Goal: Participate in discussion

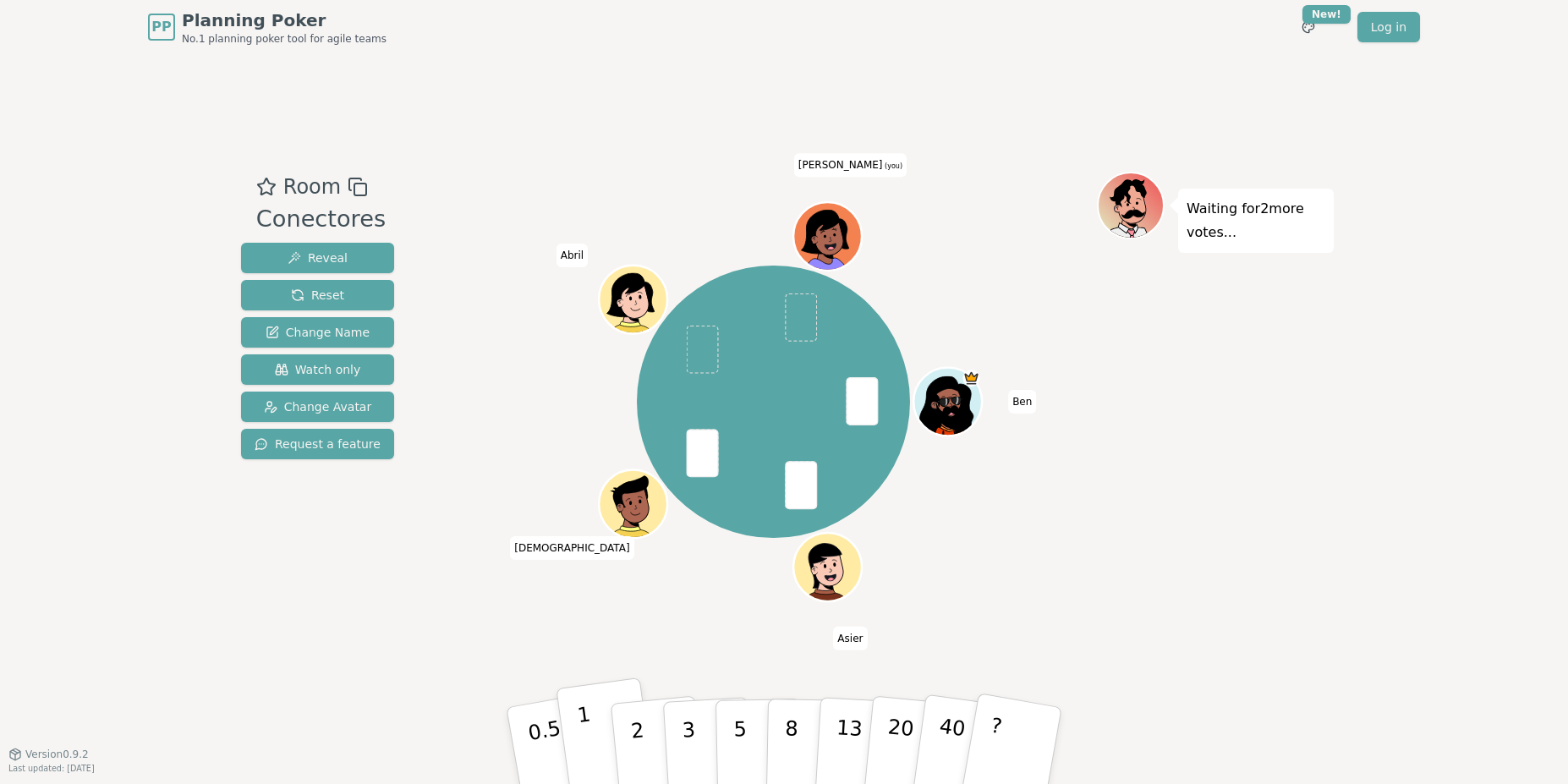
click at [587, 754] on p "1" at bounding box center [588, 748] width 25 height 92
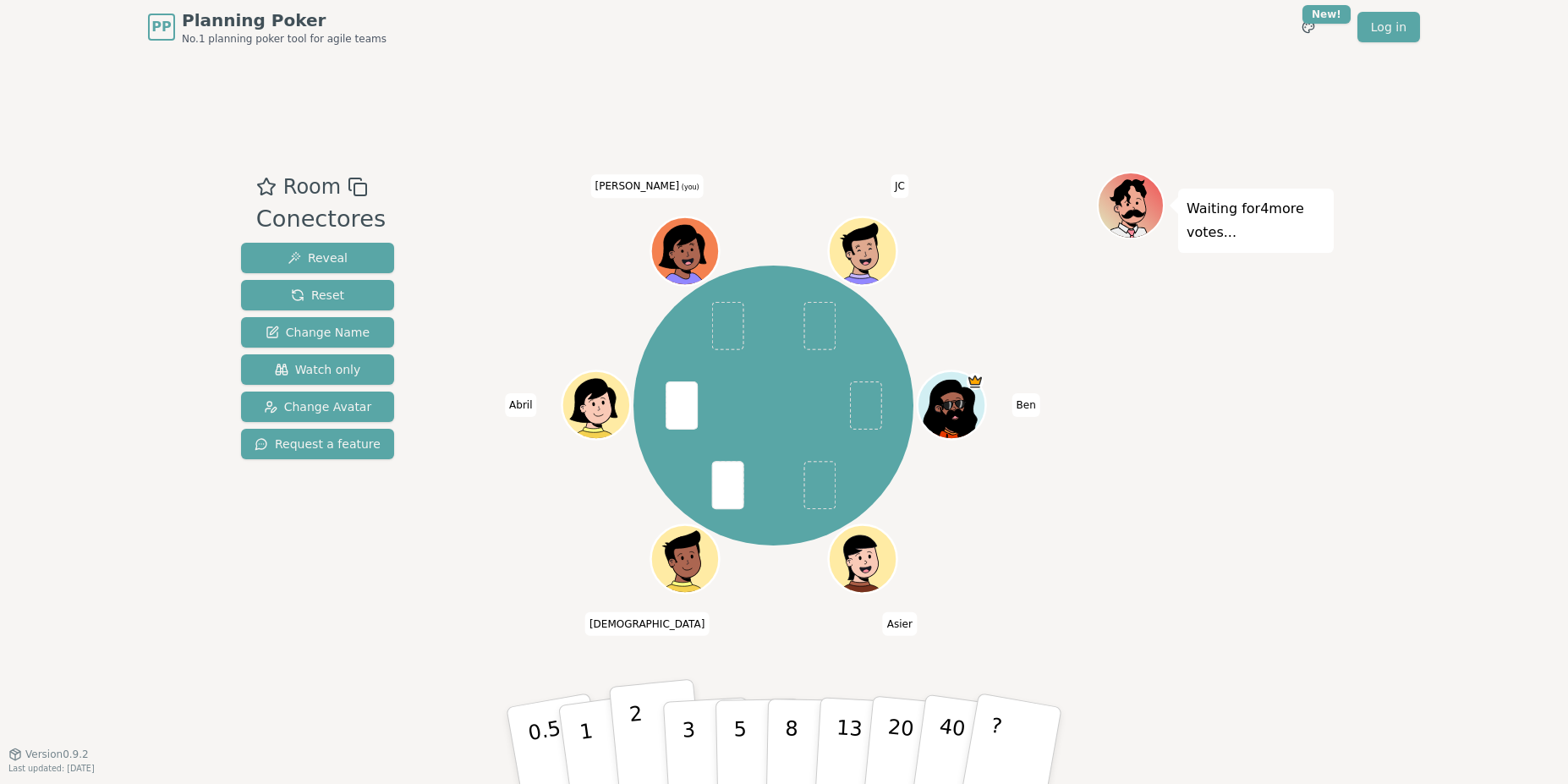
click at [634, 745] on p "2" at bounding box center [639, 748] width 22 height 92
click at [687, 733] on p "3" at bounding box center [689, 747] width 18 height 92
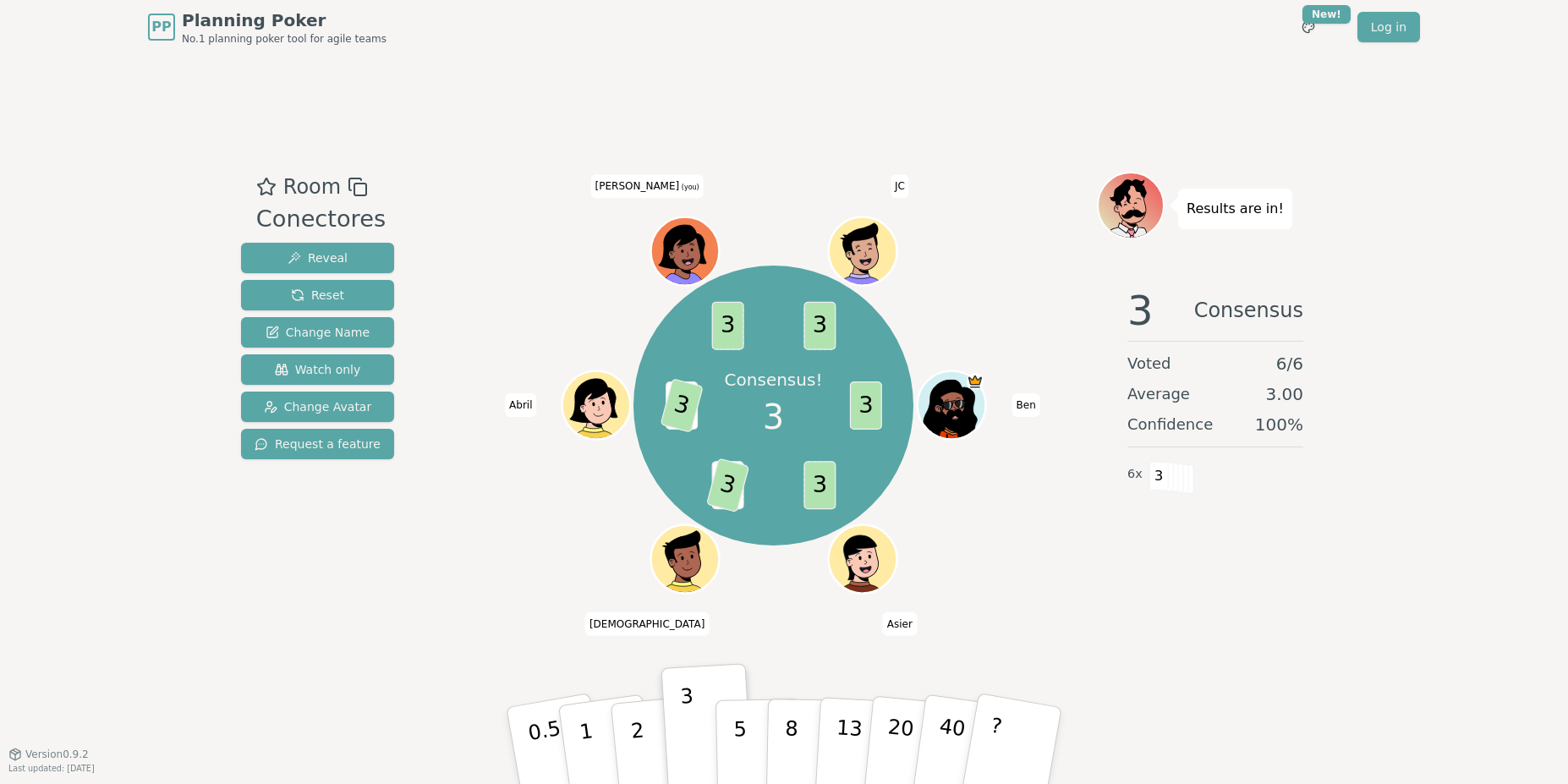
click at [960, 72] on div "Room Conectores Reveal Reset Change Name Watch only Change Avatar Request a fea…" at bounding box center [784, 404] width 1100 height 699
click at [964, 74] on div "Room Conectores Reveal Reset Change Name Watch only Change Avatar Request a fea…" at bounding box center [784, 404] width 1100 height 699
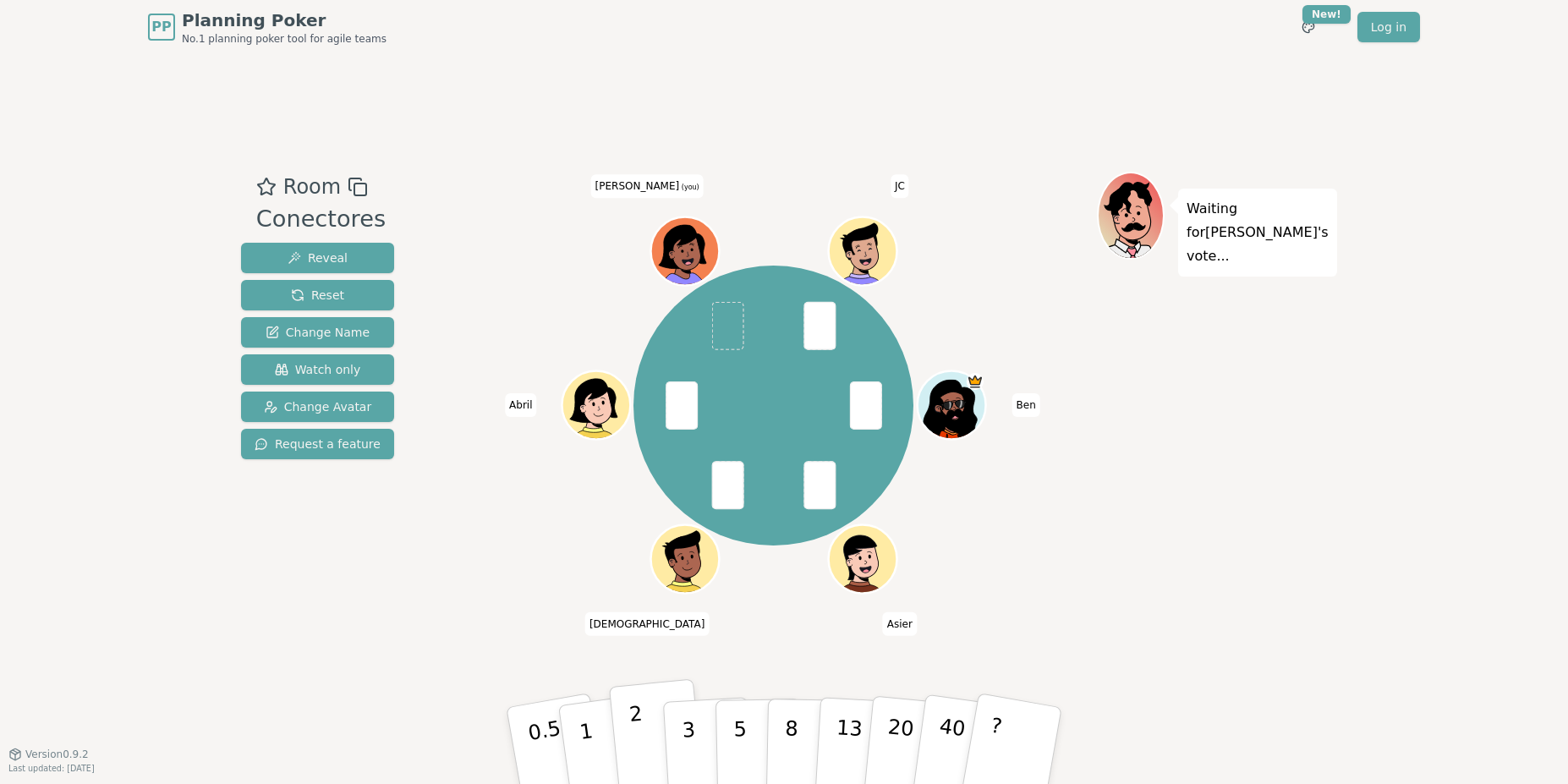
click at [642, 736] on button "2" at bounding box center [657, 747] width 96 height 135
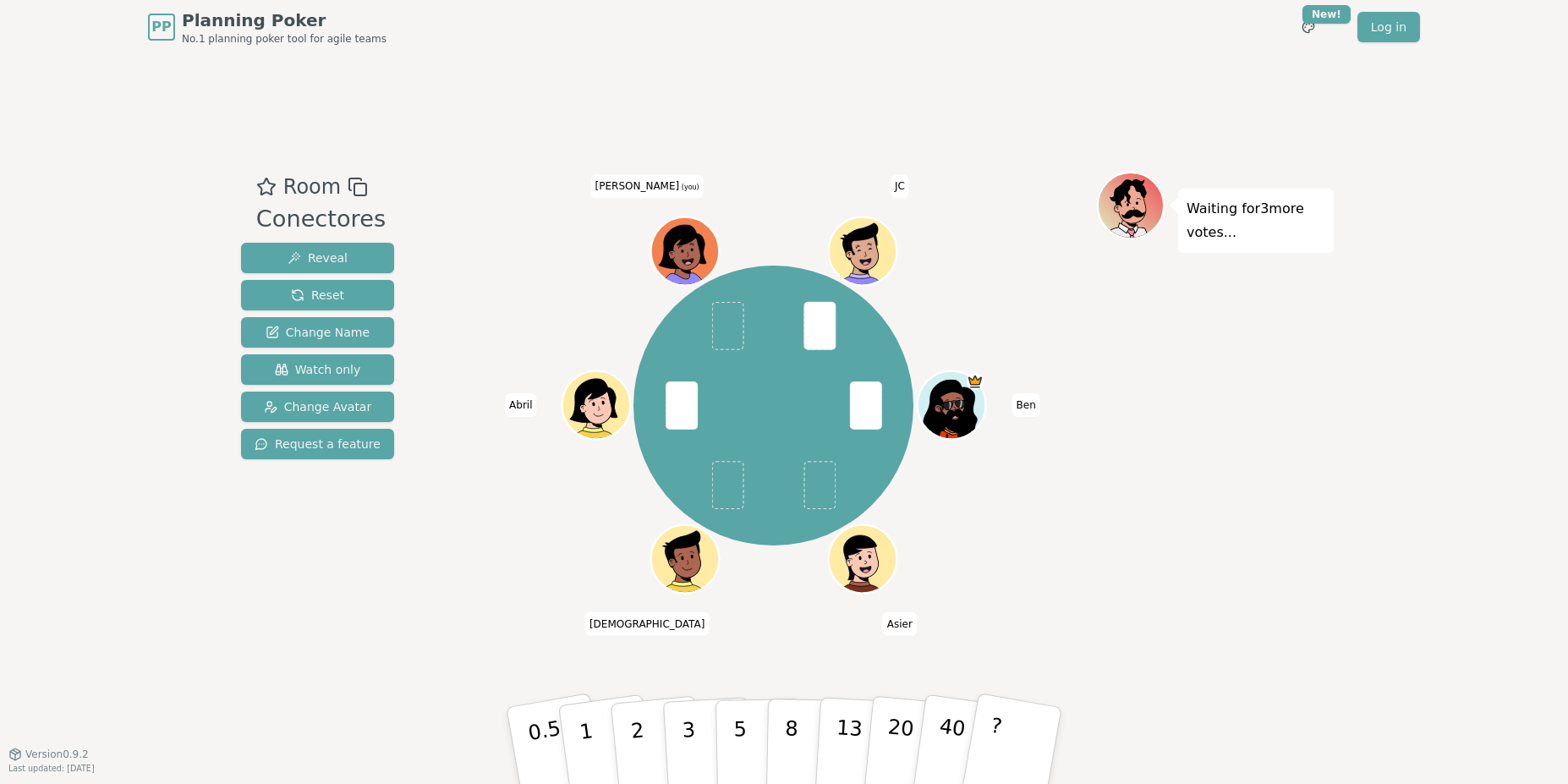
drag, startPoint x: 810, startPoint y: 337, endPoint x: 1273, endPoint y: 453, distance: 477.3
click at [1273, 453] on div "Room Conectores Reveal Reset Change Name Watch only Change Avatar Request a fea…" at bounding box center [784, 404] width 1100 height 465
click at [1273, 453] on div "Waiting for 3 more votes..." at bounding box center [1215, 404] width 236 height 465
click at [1161, 548] on div "Waiting for 3 more votes..." at bounding box center [1215, 404] width 236 height 465
click at [1106, 55] on div "Room Conectores Reveal Reset Change Name Watch only Change Avatar Request a fea…" at bounding box center [784, 404] width 1100 height 699
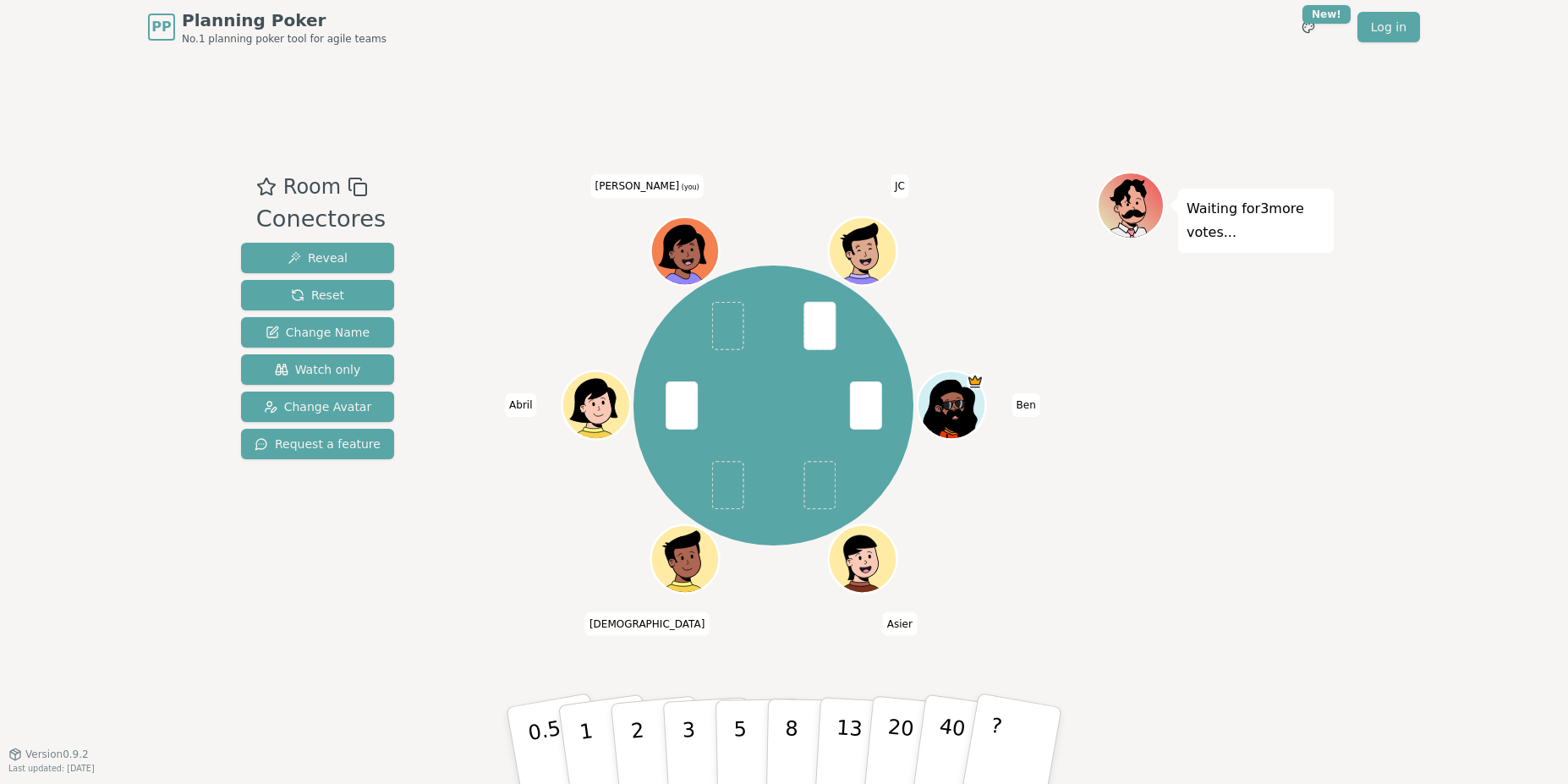
click at [1122, 59] on div "Room Conectores Reveal Reset Change Name Watch only Change Avatar Request a fea…" at bounding box center [784, 404] width 1100 height 699
